Goal: Information Seeking & Learning: Learn about a topic

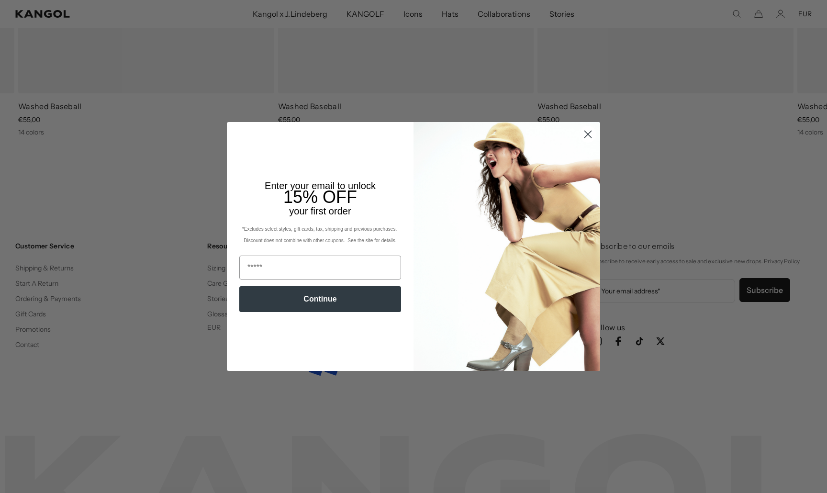
scroll to position [0, 197]
